Goal: Task Accomplishment & Management: Use online tool/utility

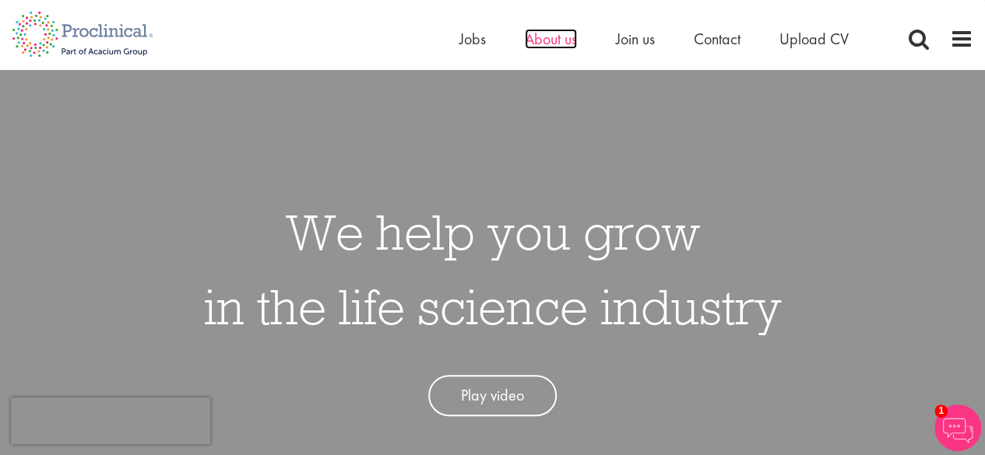
click at [554, 37] on span "About us" at bounding box center [551, 39] width 52 height 20
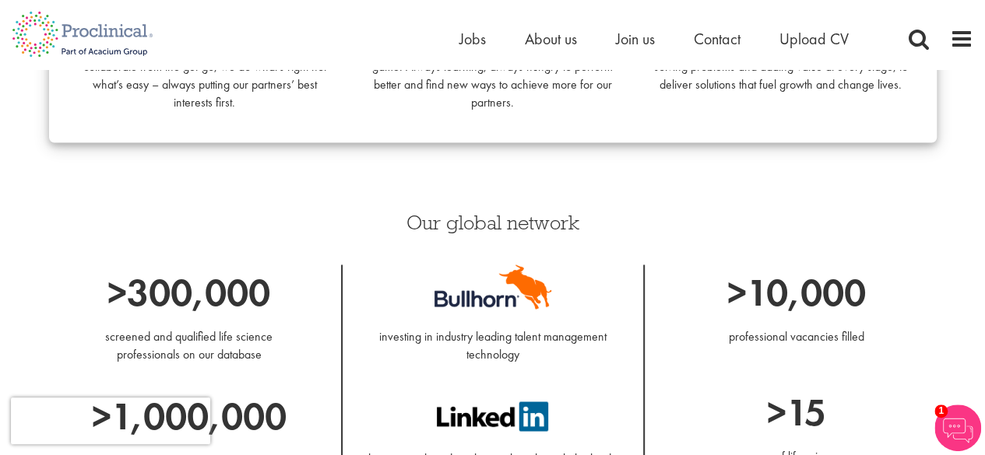
scroll to position [1595, 0]
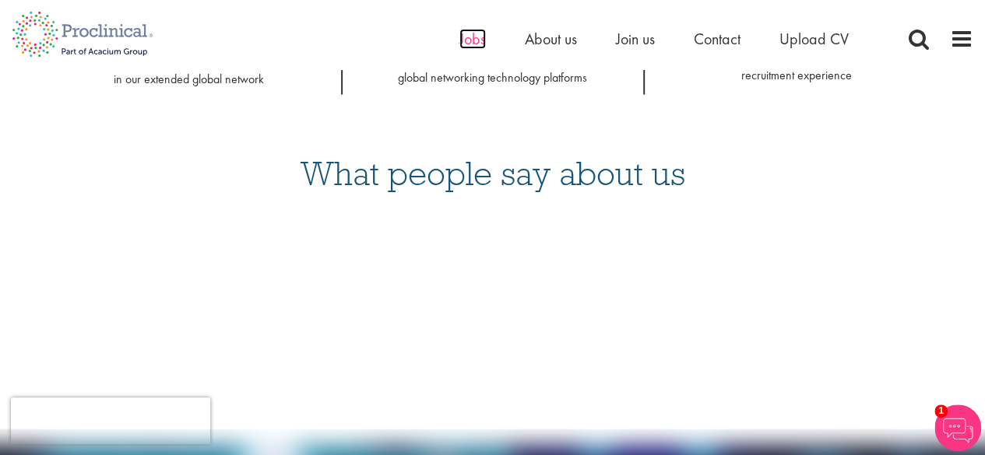
click at [475, 37] on span "Jobs" at bounding box center [472, 39] width 26 height 20
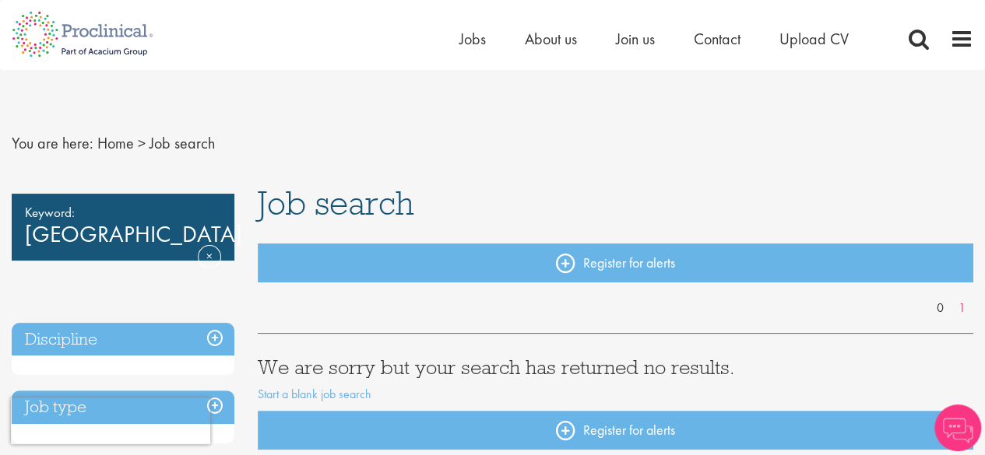
scroll to position [399, 0]
click at [202, 245] on link "Remove" at bounding box center [209, 267] width 23 height 45
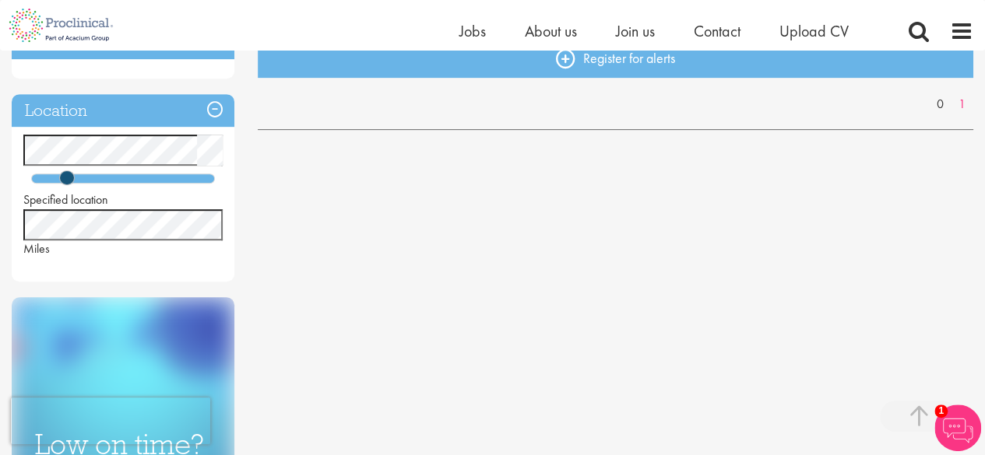
scroll to position [351, 0]
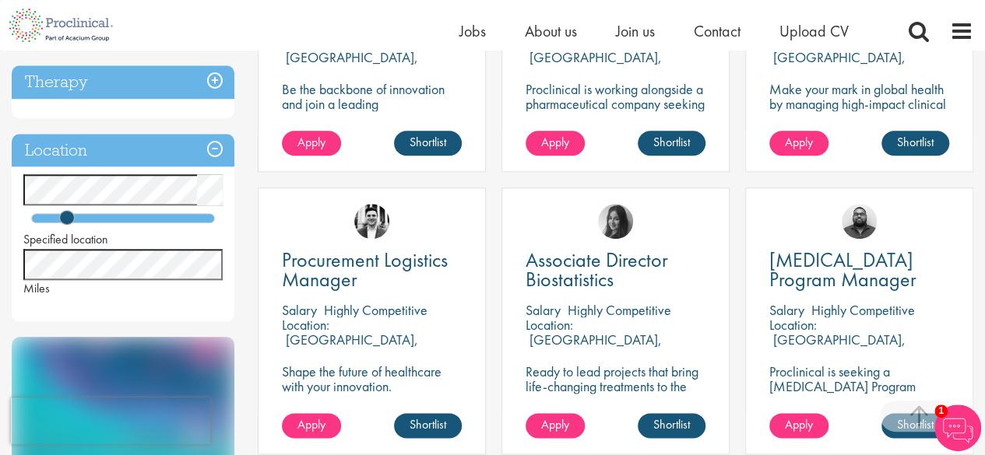
scroll to position [730, 0]
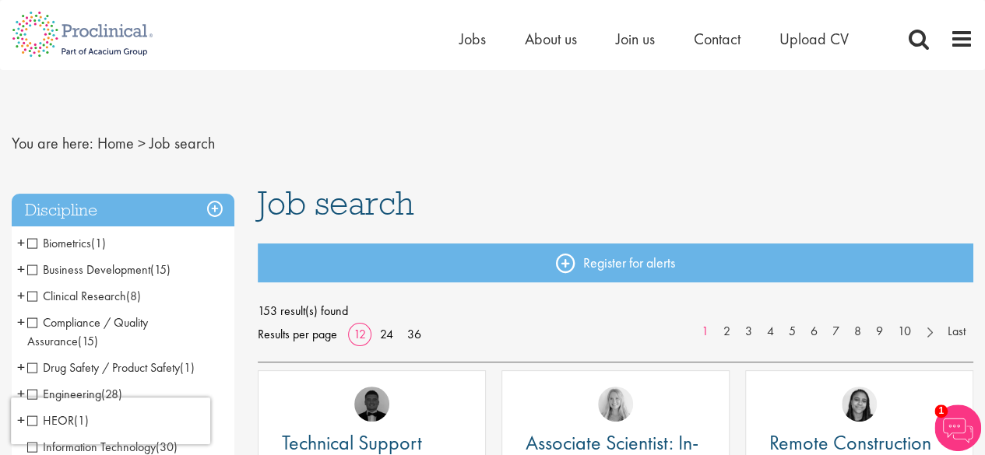
click at [216, 211] on h3 "Discipline" at bounding box center [123, 210] width 223 height 33
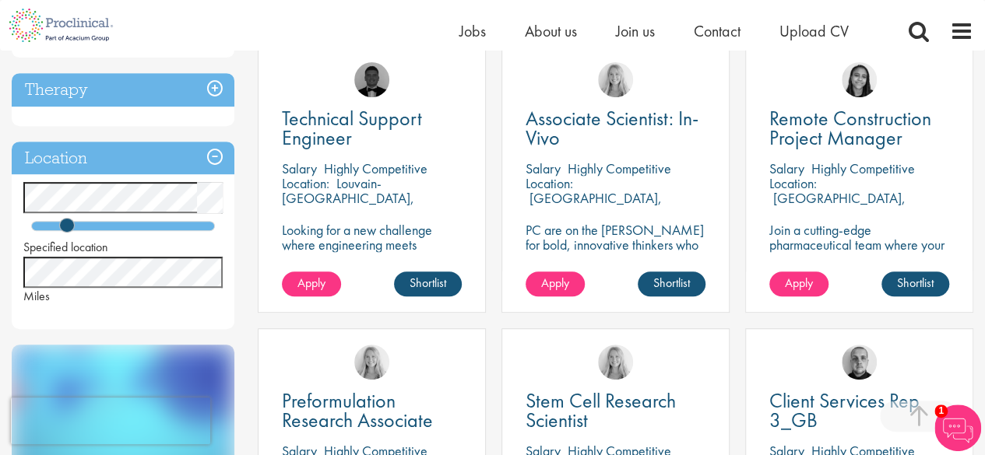
scroll to position [312, 0]
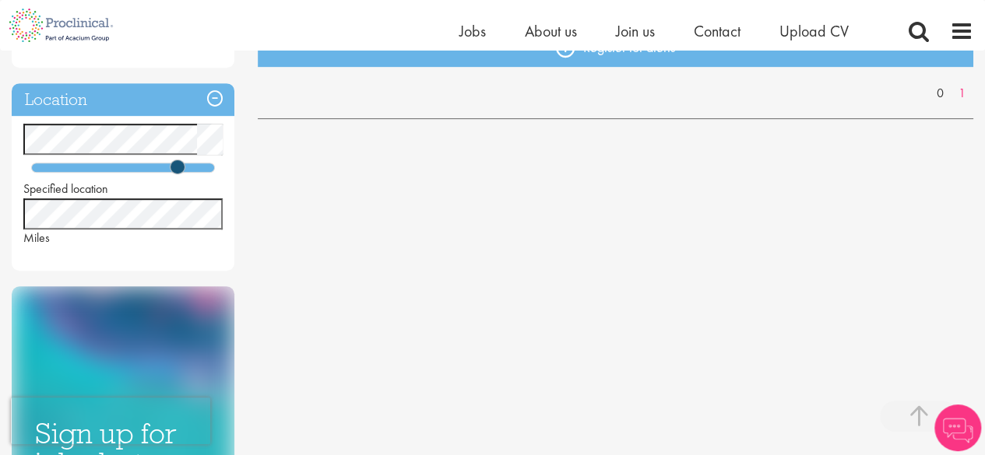
scroll to position [341, 0]
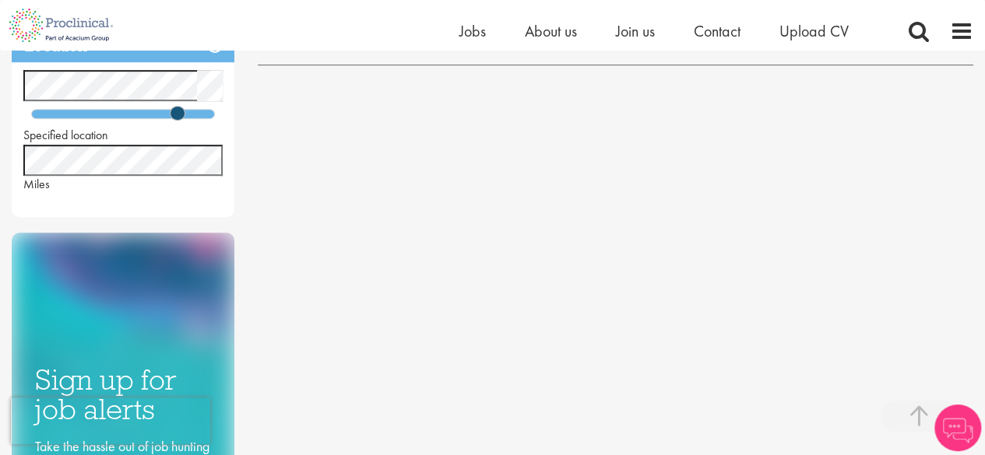
scroll to position [416, 0]
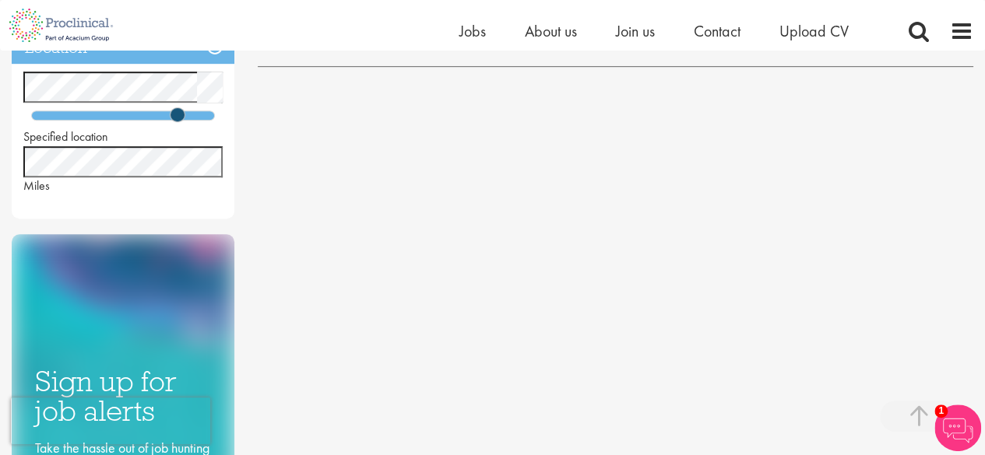
click at [184, 118] on div at bounding box center [123, 116] width 184 height 10
click at [208, 118] on div at bounding box center [123, 116] width 184 height 10
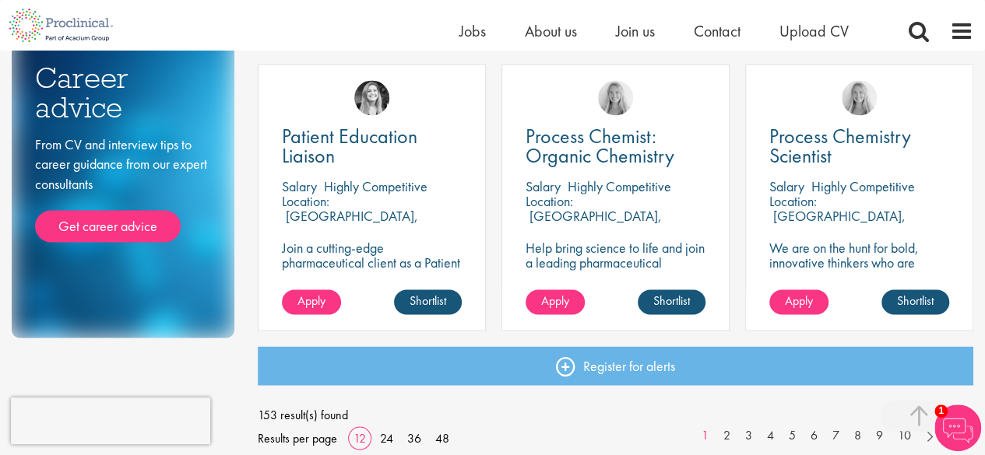
scroll to position [1137, 0]
